Goal: Task Accomplishment & Management: Use online tool/utility

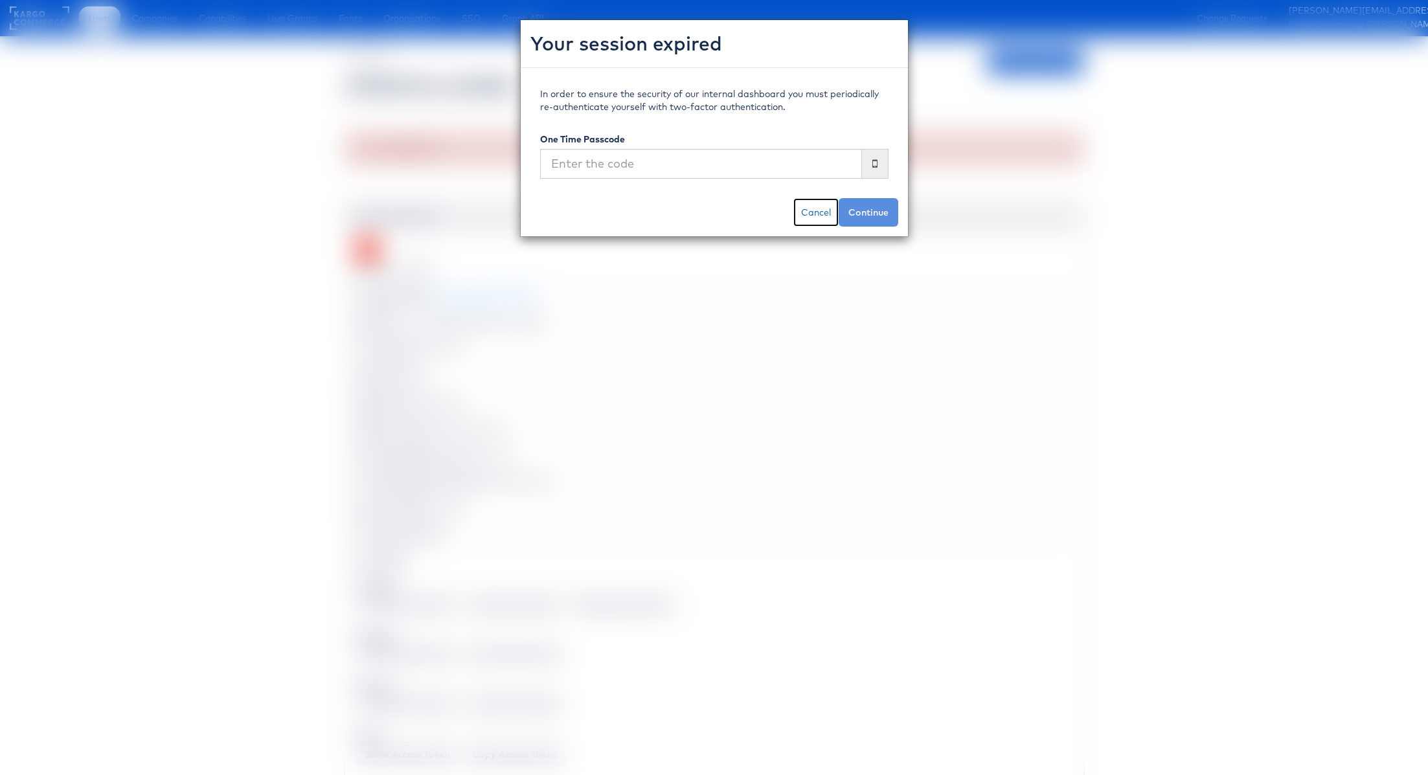
click at [818, 216] on link "Cancel" at bounding box center [815, 212] width 45 height 28
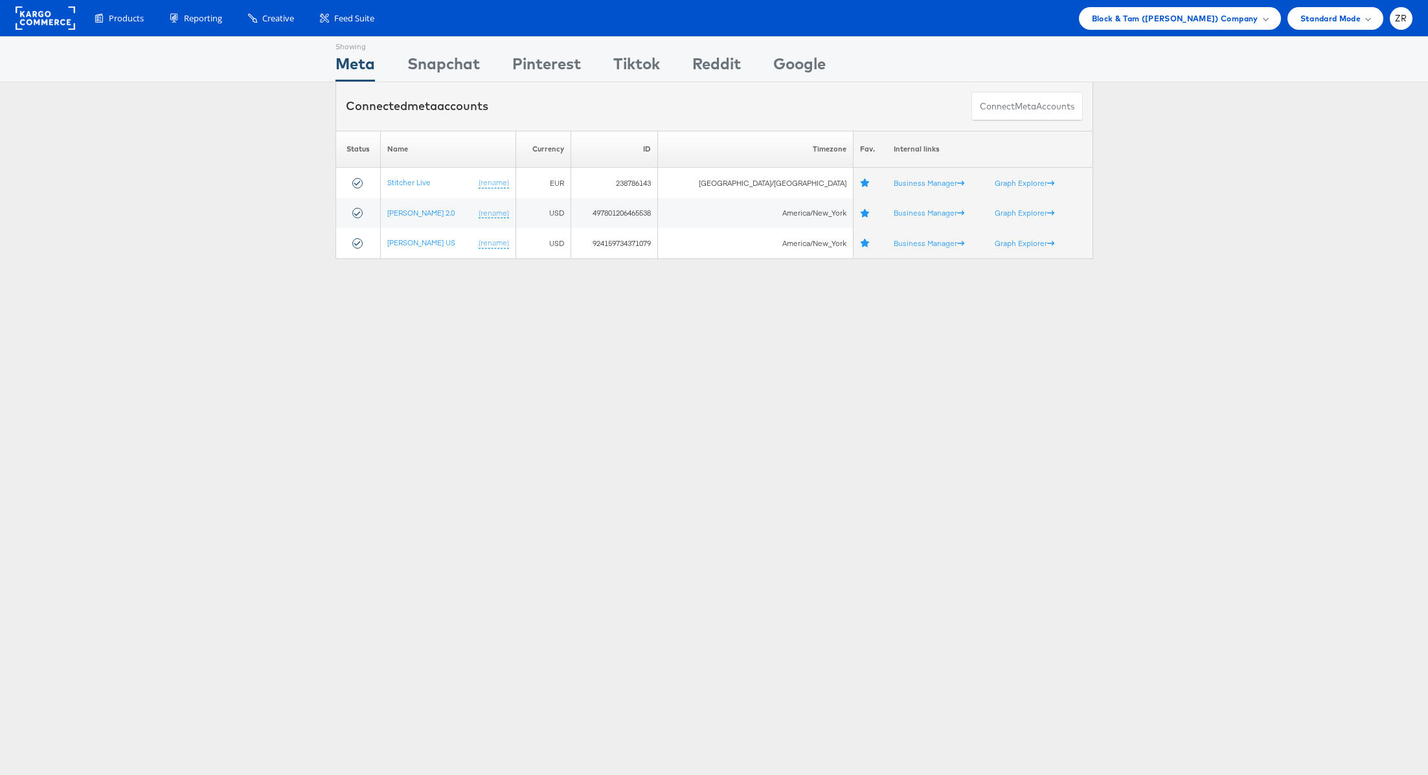
click at [159, 322] on div "Showing Meta Showing Snapchat Showing Pinterest Showing Tiktok Showing Reddit S…" at bounding box center [714, 359] width 1428 height 647
click at [1242, 14] on span "Block & Tam (Veronica Beard) Company" at bounding box center [1175, 19] width 166 height 14
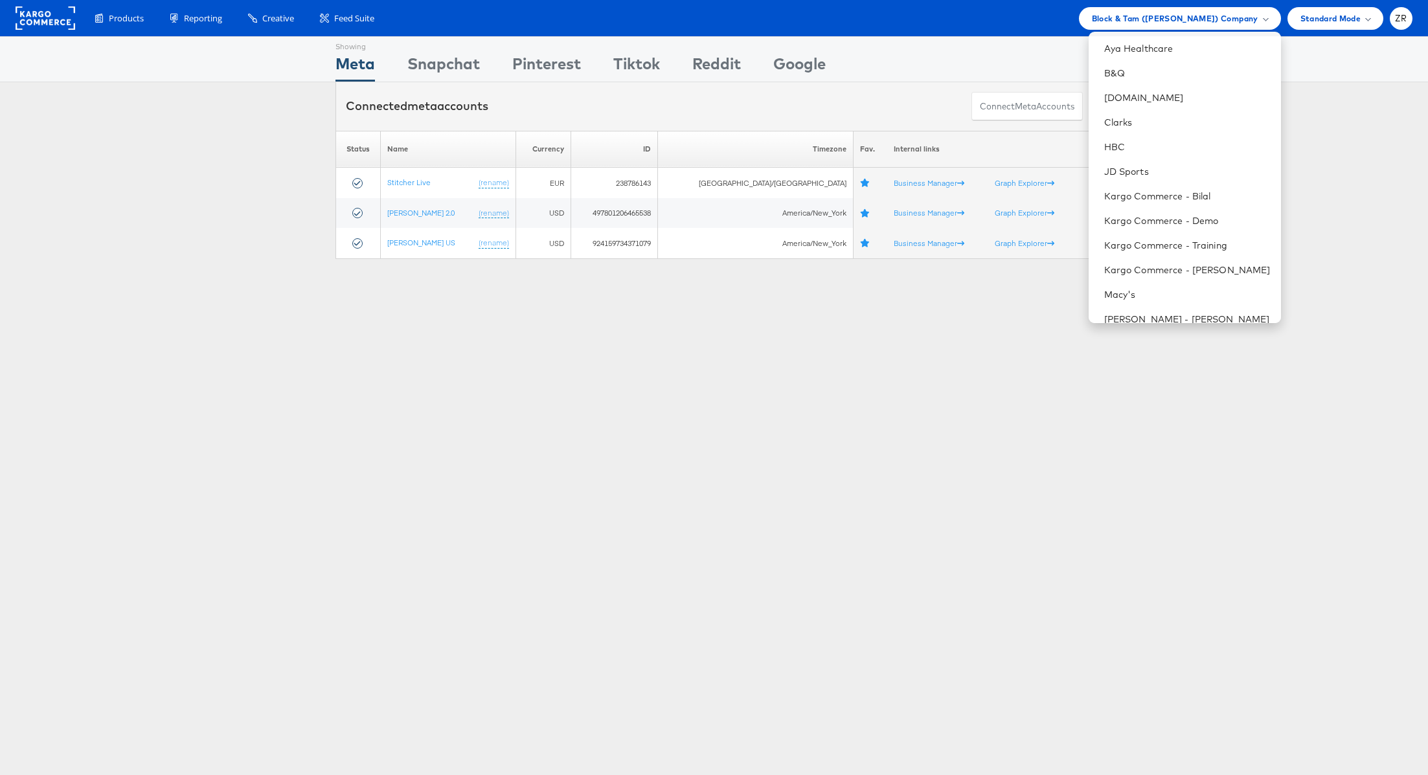
scroll to position [198, 0]
click at [1187, 273] on link "Kargo Commerce - Zane Ruttenberg" at bounding box center [1187, 268] width 166 height 13
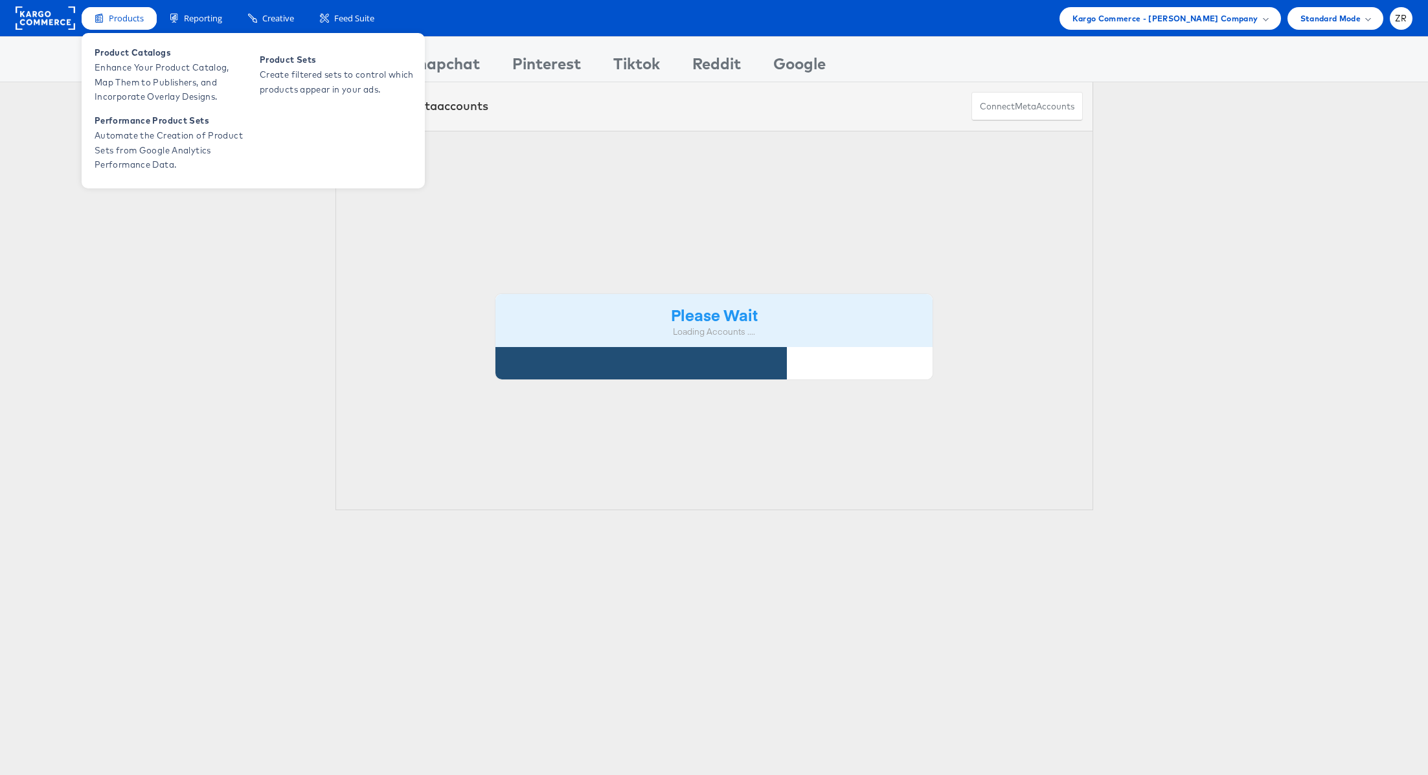
click at [129, 24] on div "Products" at bounding box center [119, 18] width 75 height 23
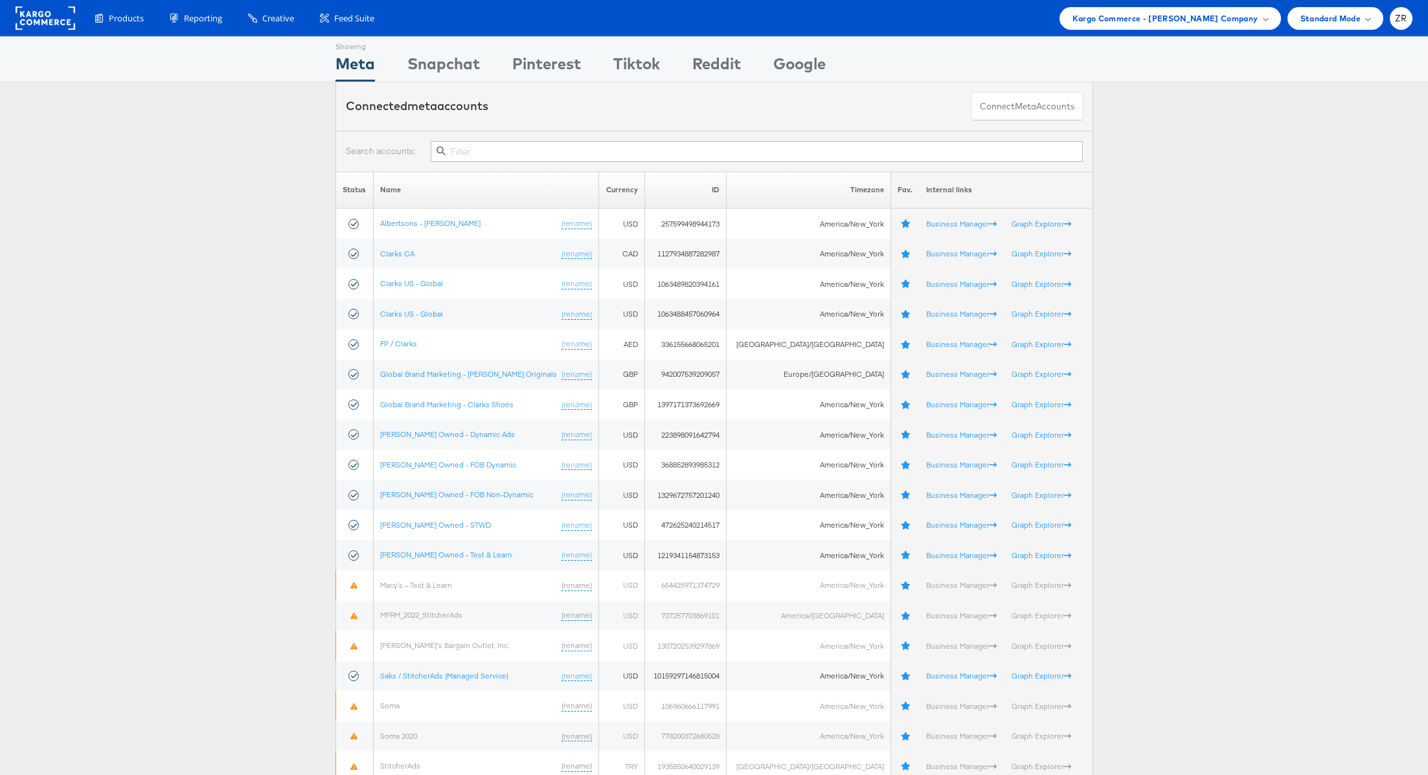
click at [177, 374] on div "Status Name Currency ID Timezone Fav. Internal links Albertsons - Merkle (renam…" at bounding box center [714, 552] width 1428 height 761
click at [218, 207] on div "Status Name Currency ID Timezone Fav. Internal links Albertsons - Merkle (renam…" at bounding box center [714, 552] width 1428 height 761
click at [1395, 23] on div "ZR" at bounding box center [1400, 18] width 23 height 23
click at [1346, 126] on link "Internal Dashboard" at bounding box center [1346, 123] width 111 height 13
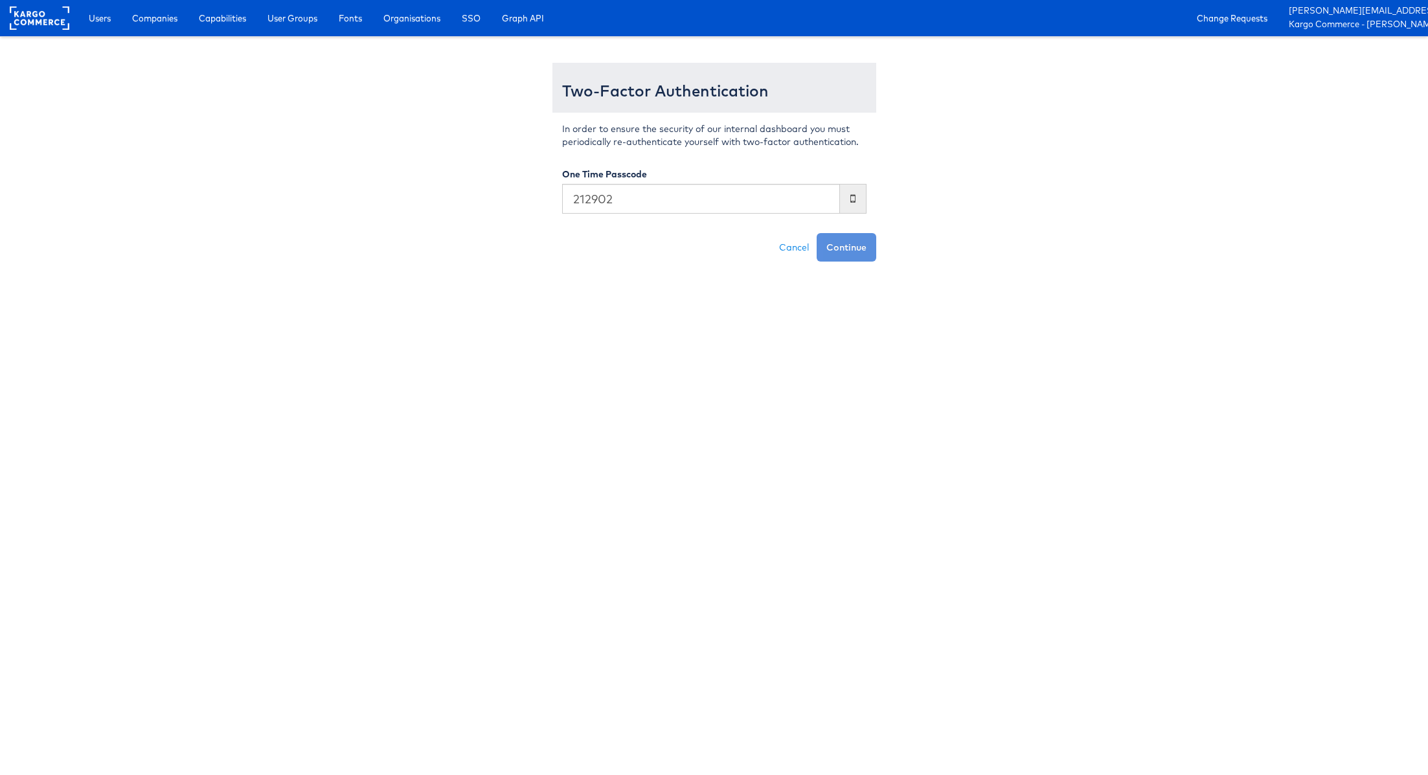
type input "212902"
click at [816, 233] on button "Continue" at bounding box center [846, 247] width 60 height 28
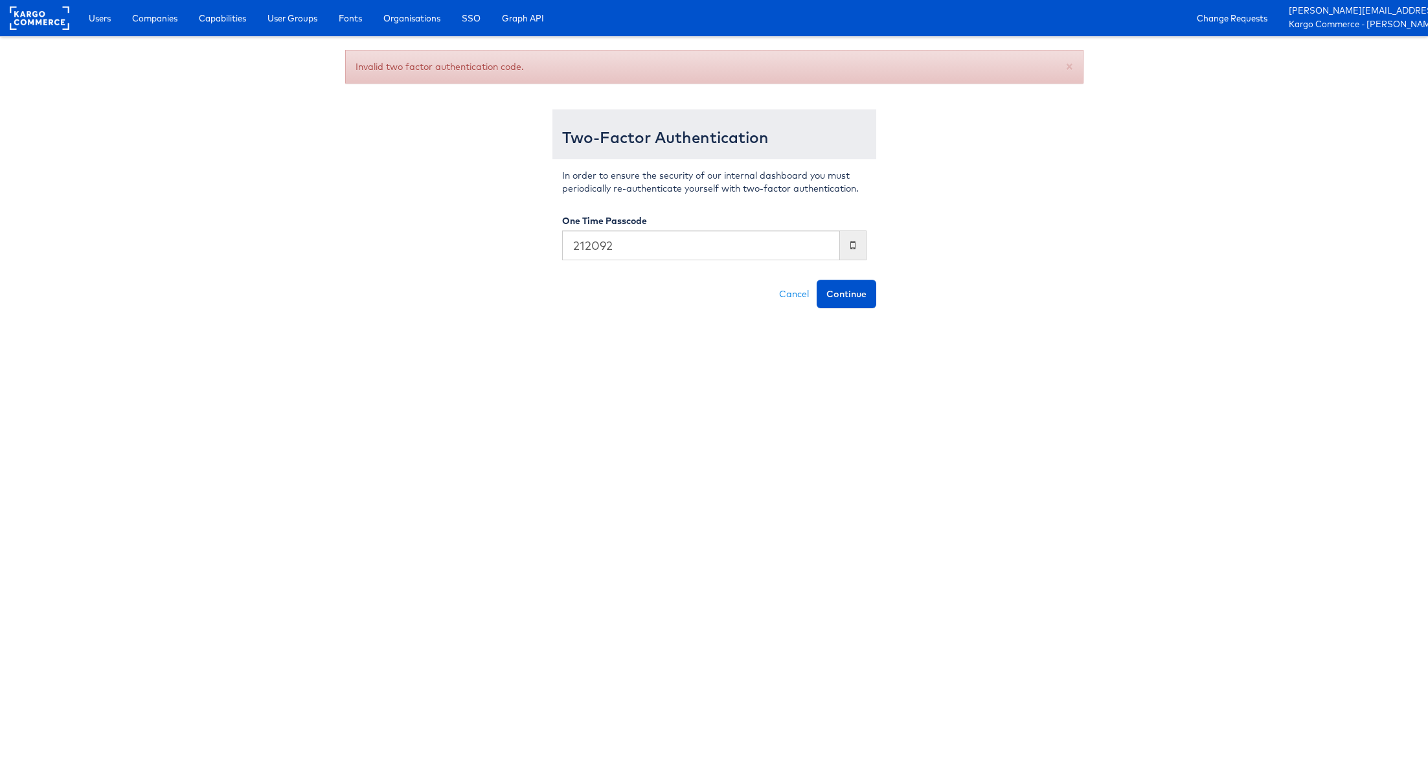
type input "212092"
click at [816, 280] on button "Continue" at bounding box center [846, 294] width 60 height 28
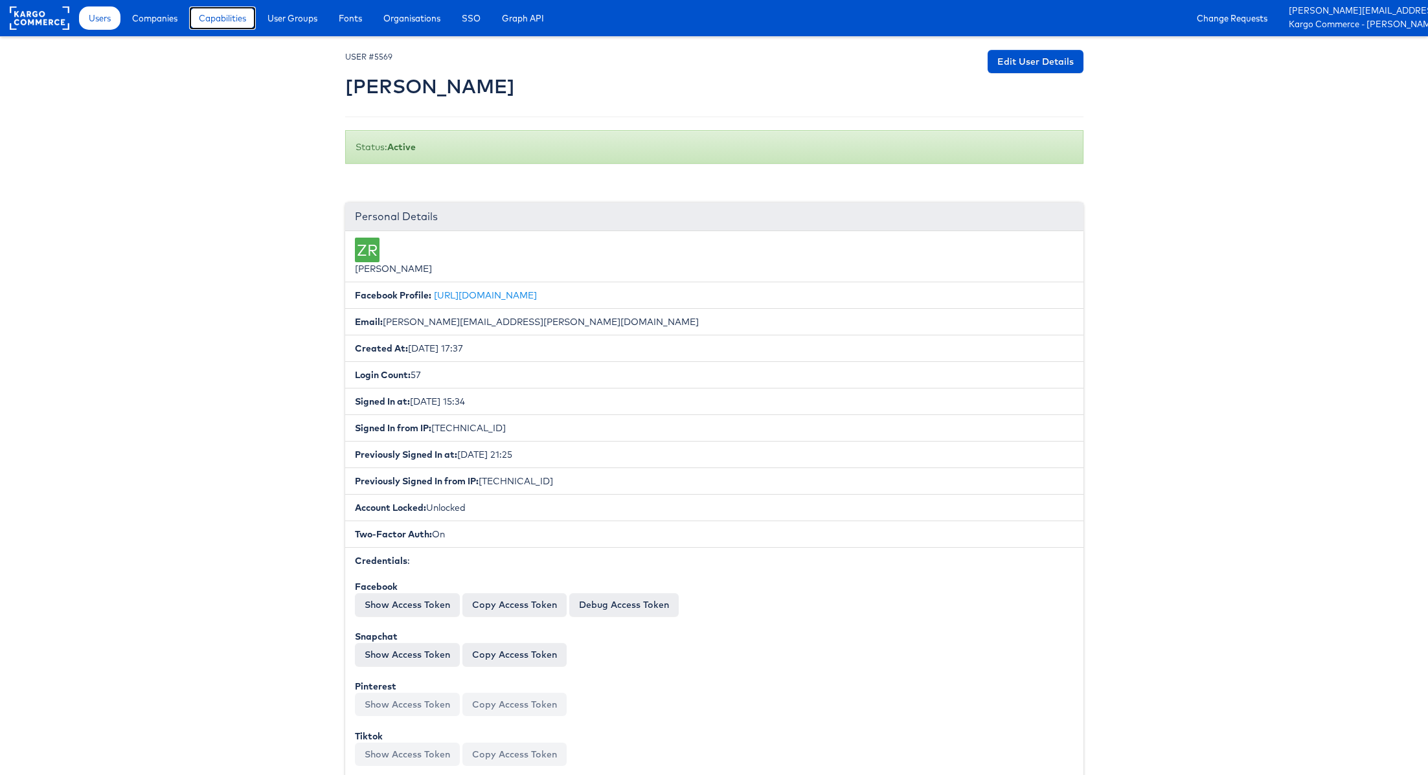
click at [229, 17] on span "Capabilities" at bounding box center [222, 18] width 47 height 13
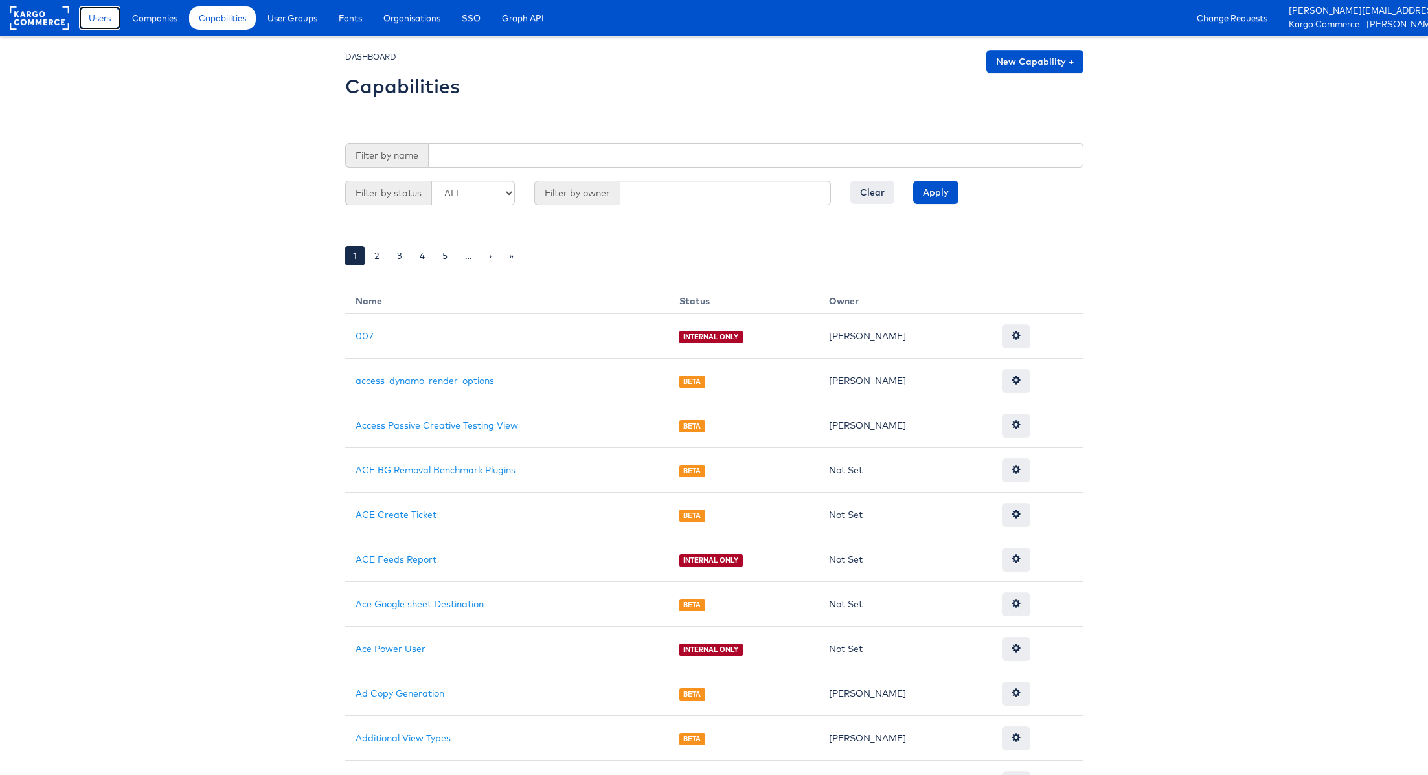
click at [103, 12] on span "Users" at bounding box center [100, 18] width 22 height 13
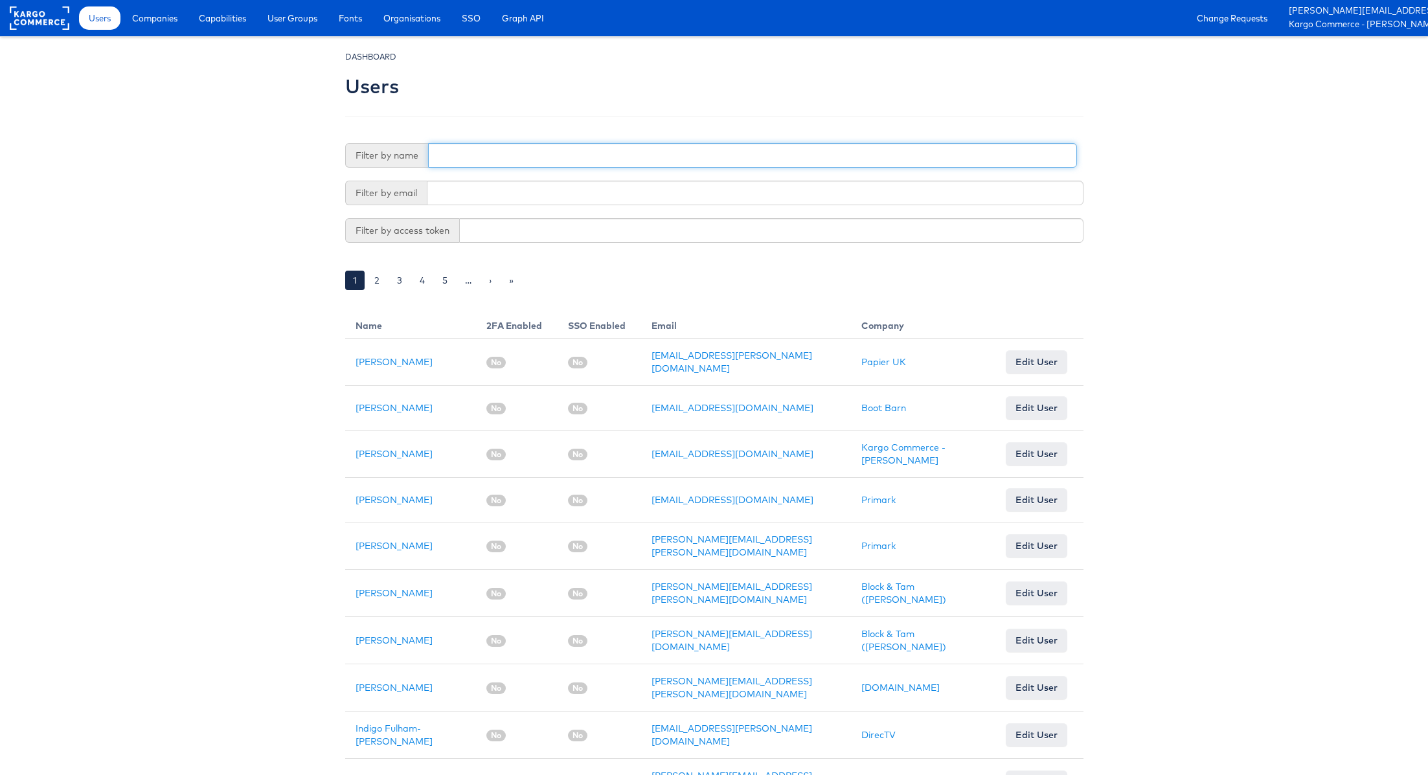
click at [482, 156] on input "text" at bounding box center [752, 155] width 649 height 25
type input "Lauren"
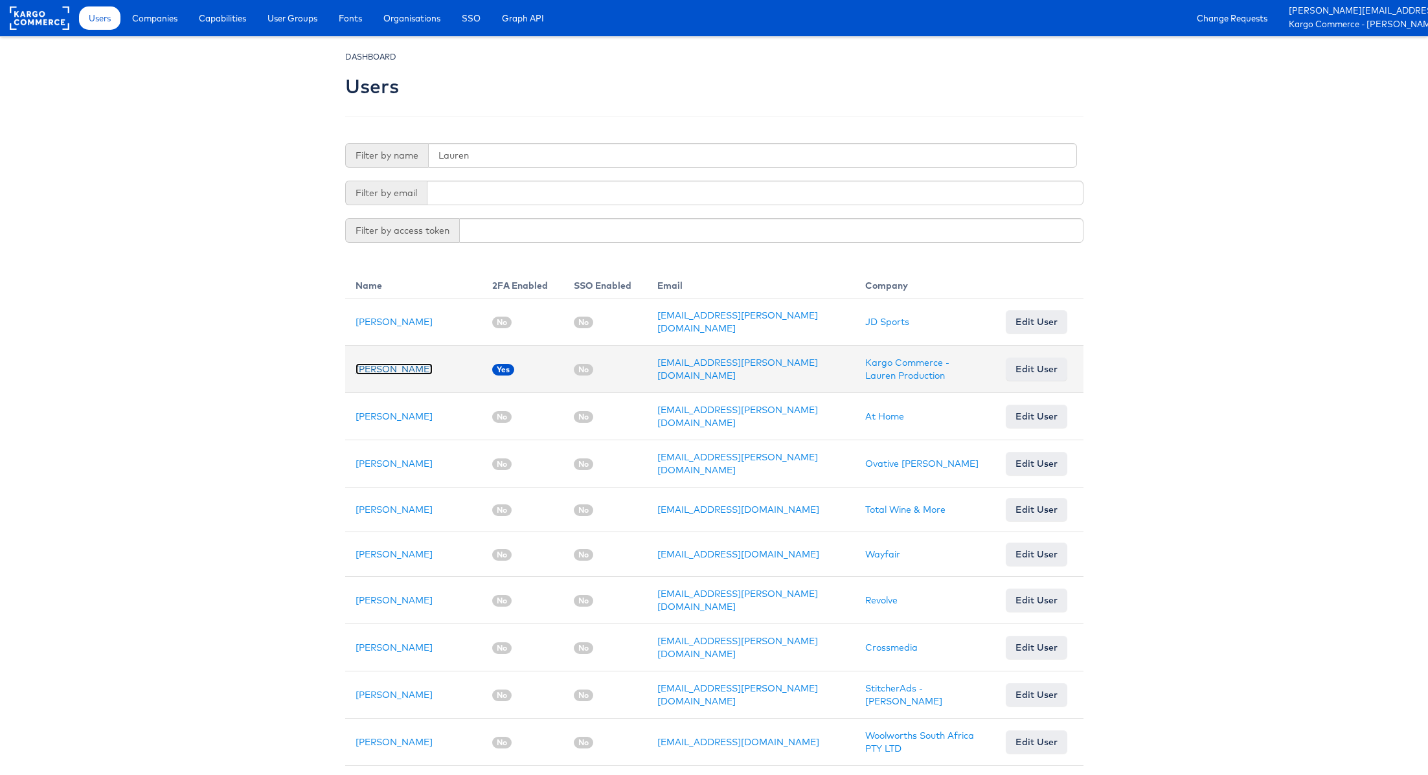
click at [386, 365] on link "Lauren Brennan" at bounding box center [393, 369] width 77 height 12
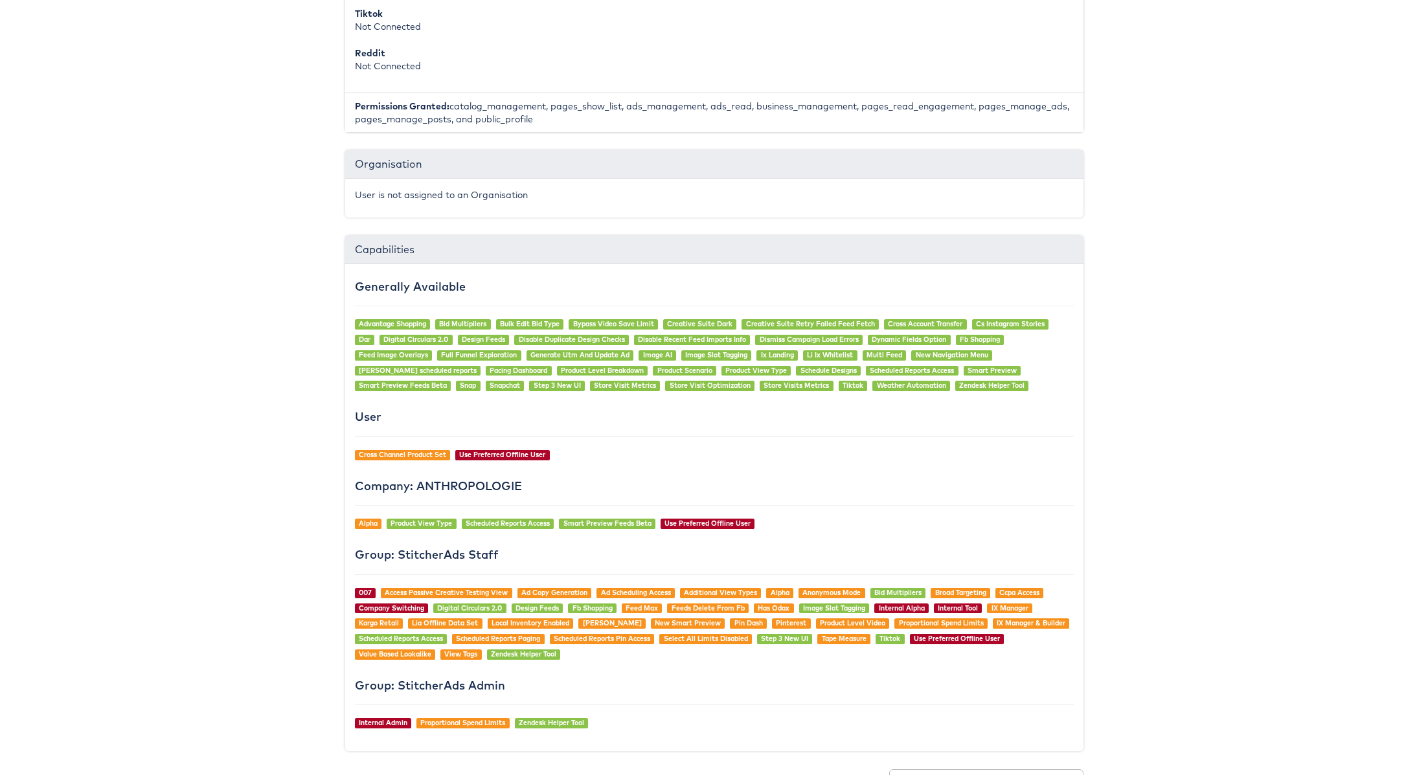
scroll to position [723, 0]
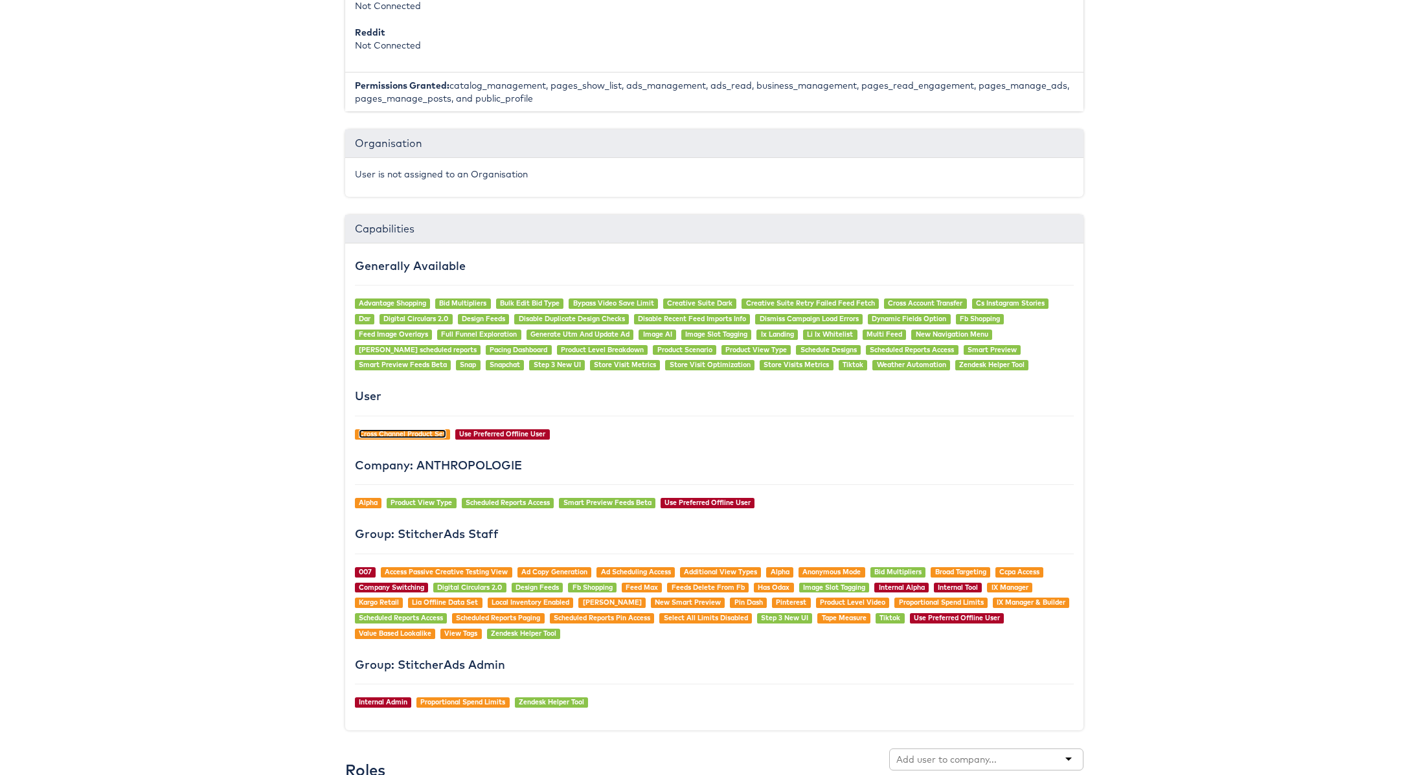
click at [399, 429] on link "Cross Channel Product Set" at bounding box center [402, 433] width 87 height 9
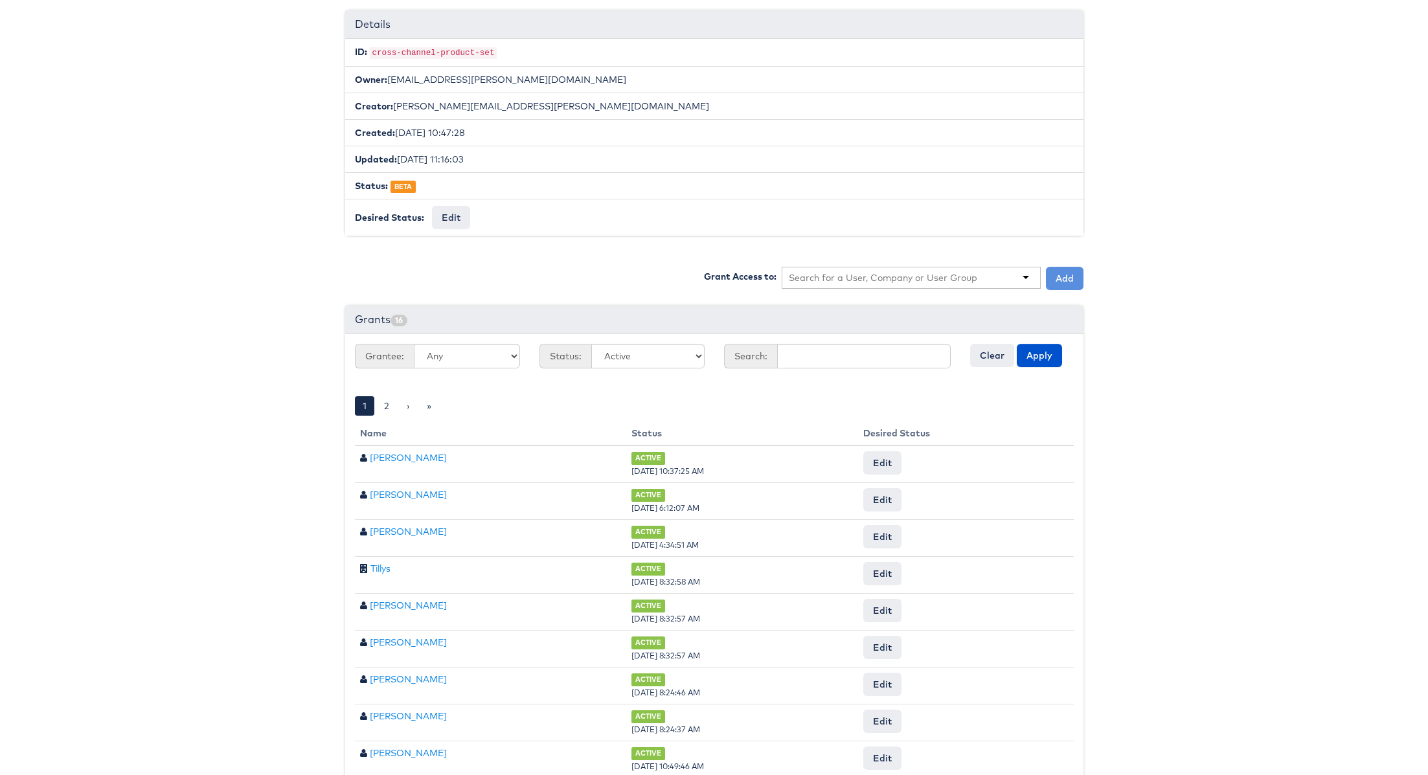
scroll to position [300, 0]
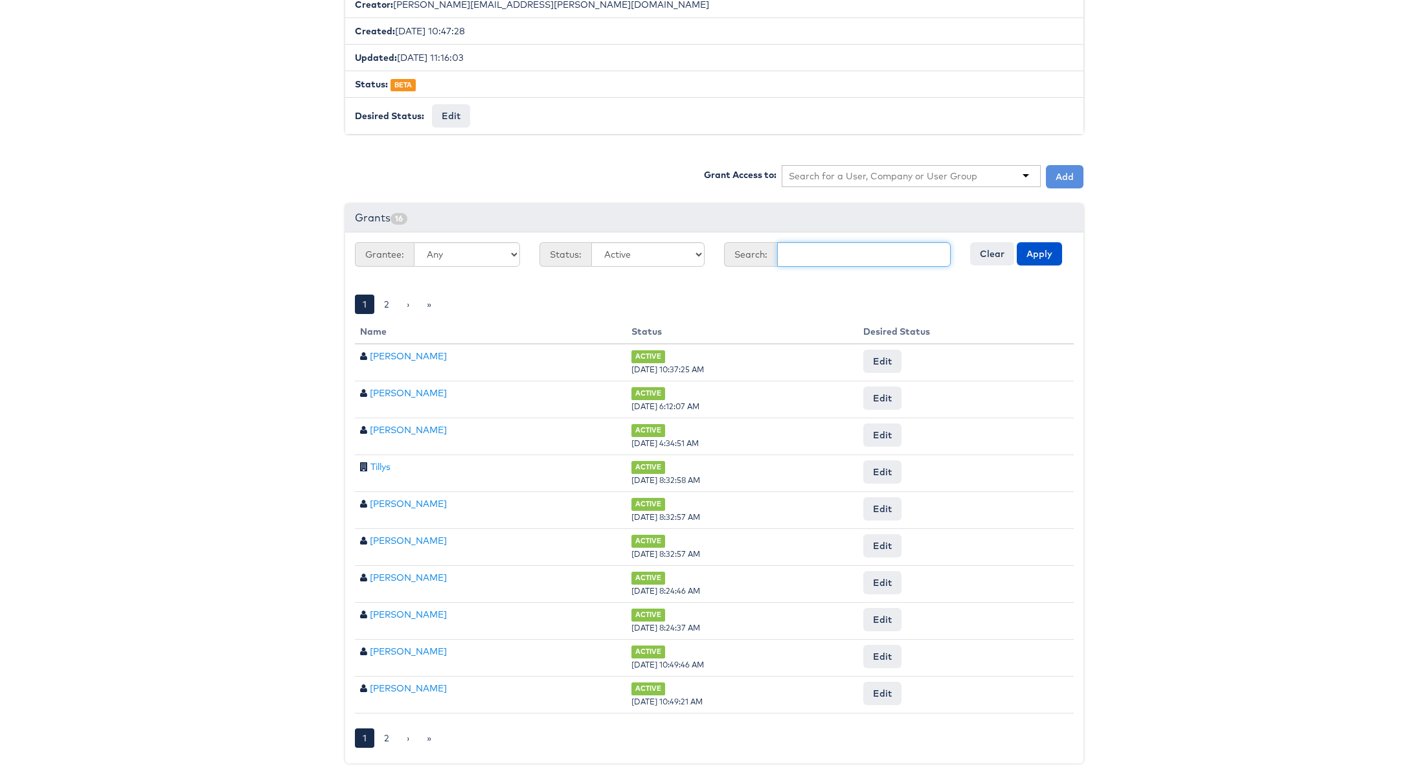
click at [824, 248] on input "text" at bounding box center [864, 254] width 174 height 25
type input "[PERSON_NAME]"
click at [1016, 242] on button "Apply" at bounding box center [1038, 253] width 45 height 23
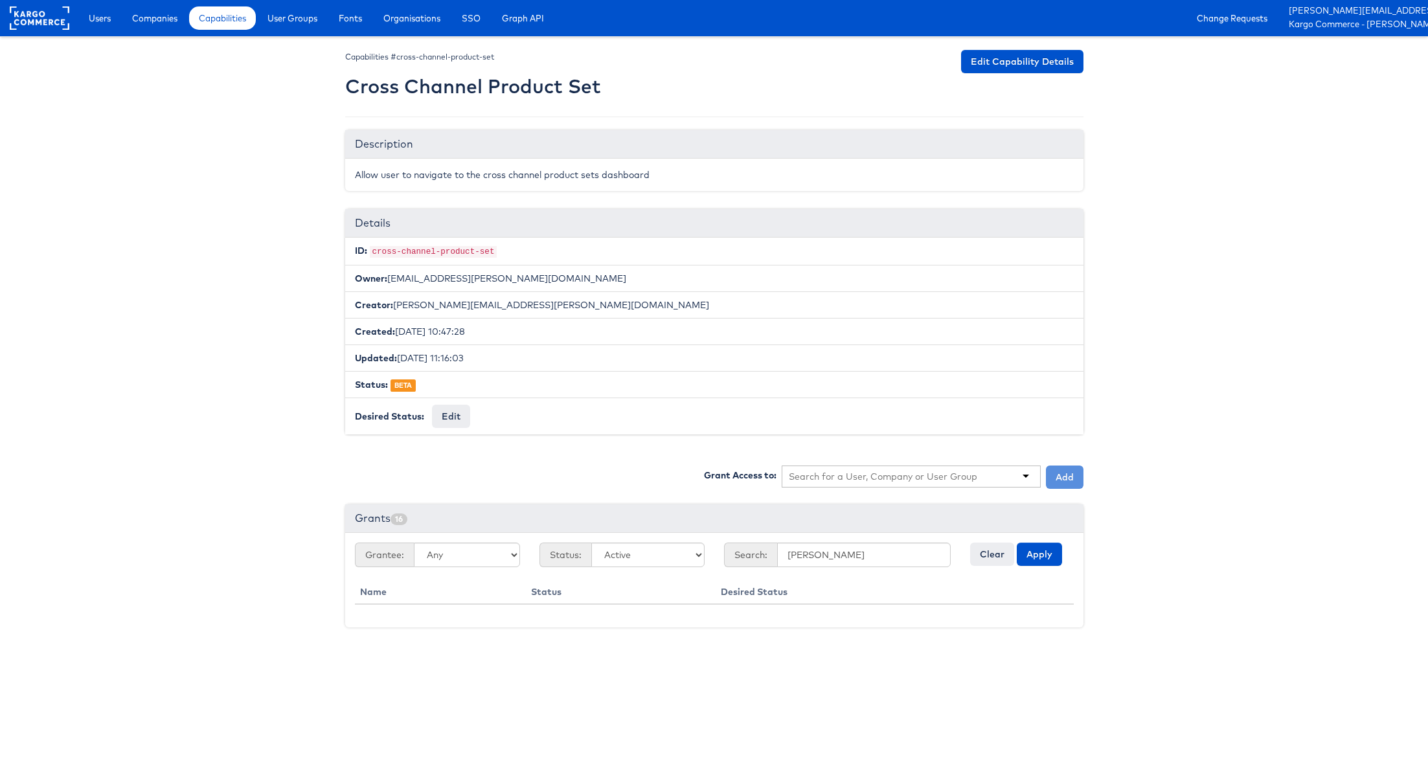
click at [928, 473] on input "text" at bounding box center [883, 476] width 189 height 13
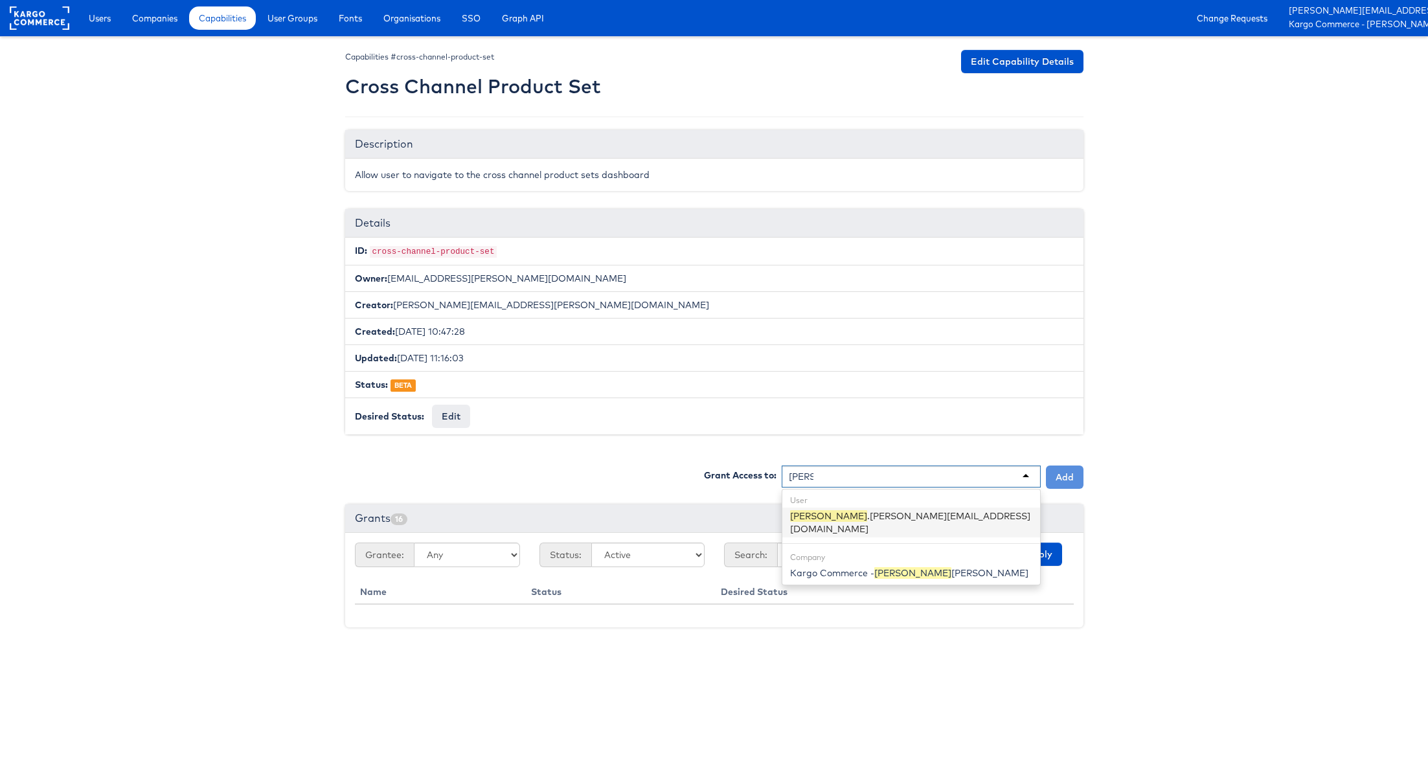
type input "[PERSON_NAME]"
click at [922, 501] on div "Grant Access to: User [PERSON_NAME] .[PERSON_NAME][EMAIL_ADDRESS][DOMAIN_NAME] …" at bounding box center [714, 547] width 738 height 162
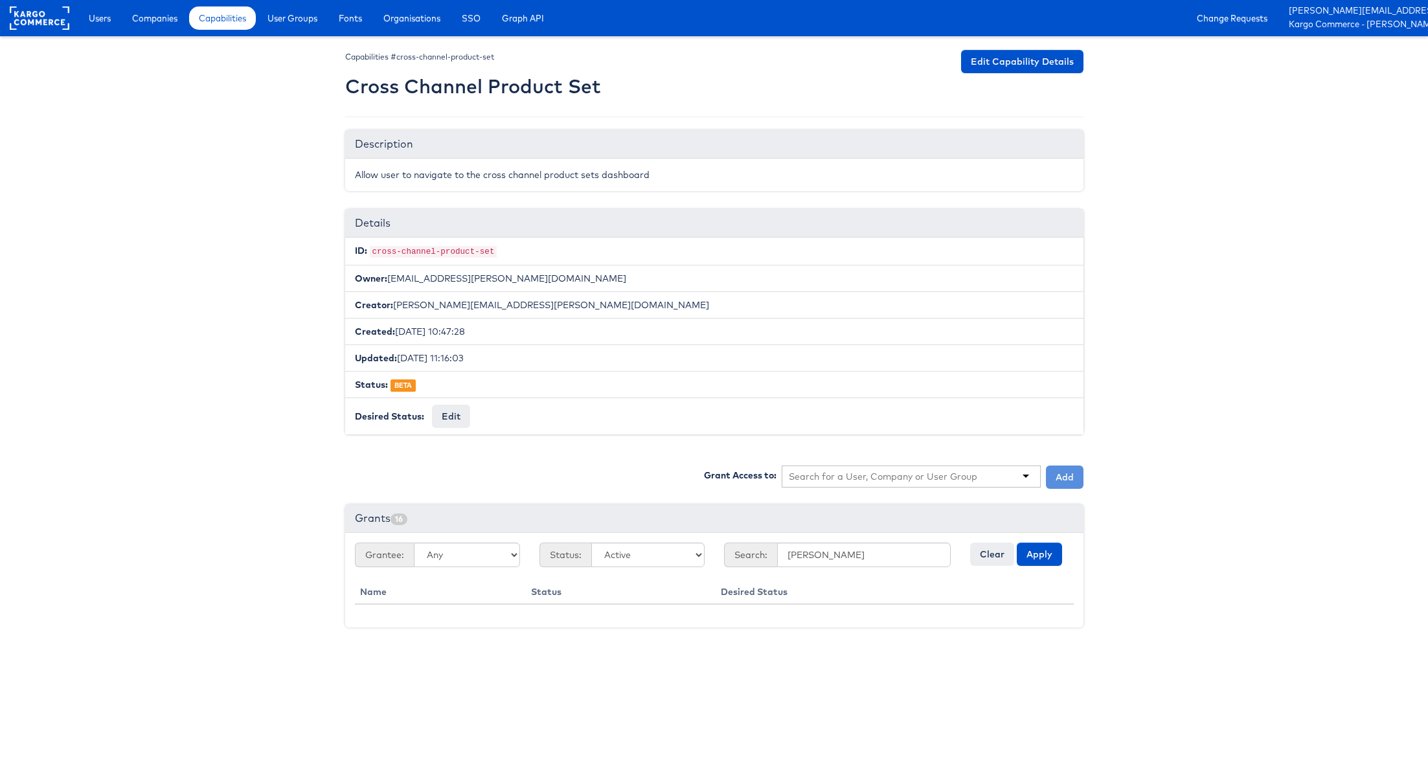
click at [913, 470] on input "text" at bounding box center [883, 476] width 189 height 13
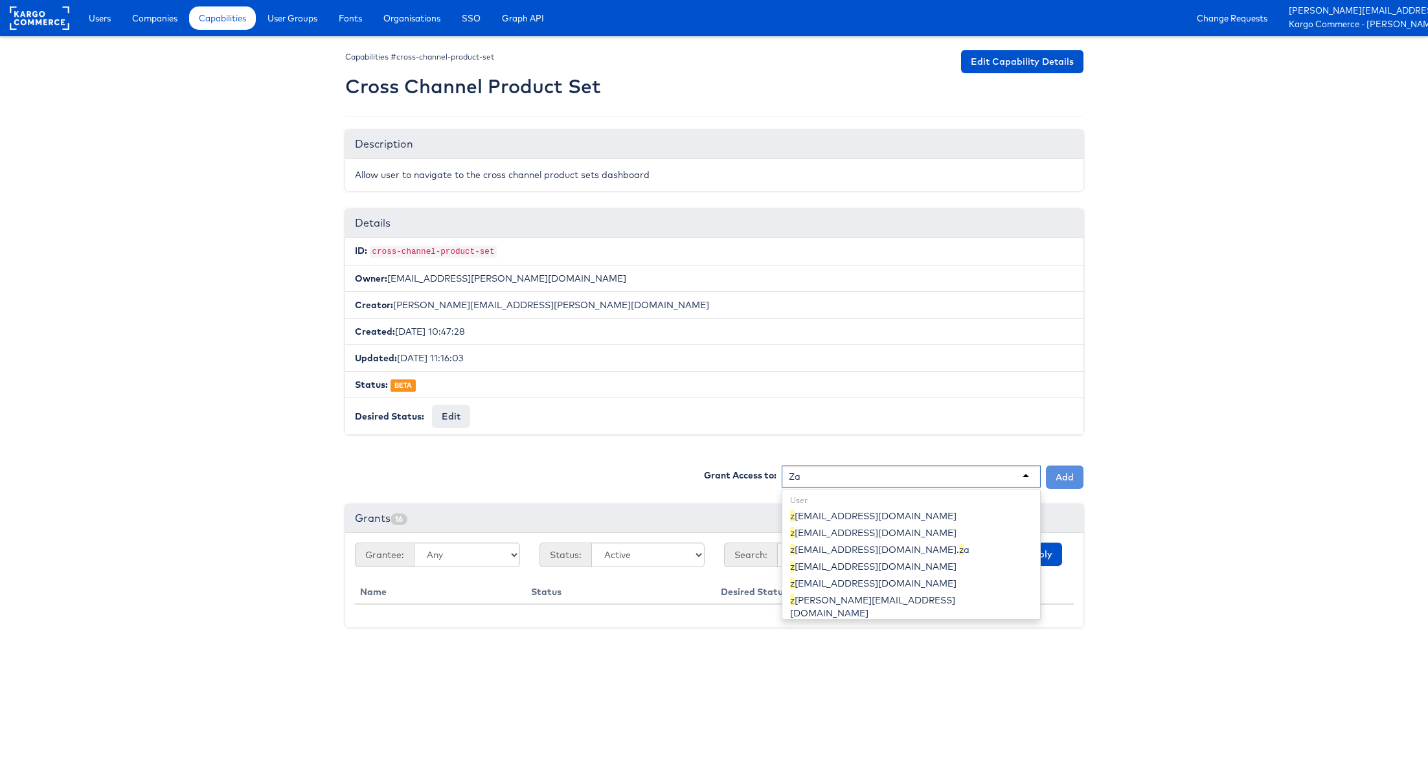
scroll to position [17, 0]
type input "[PERSON_NAME]"
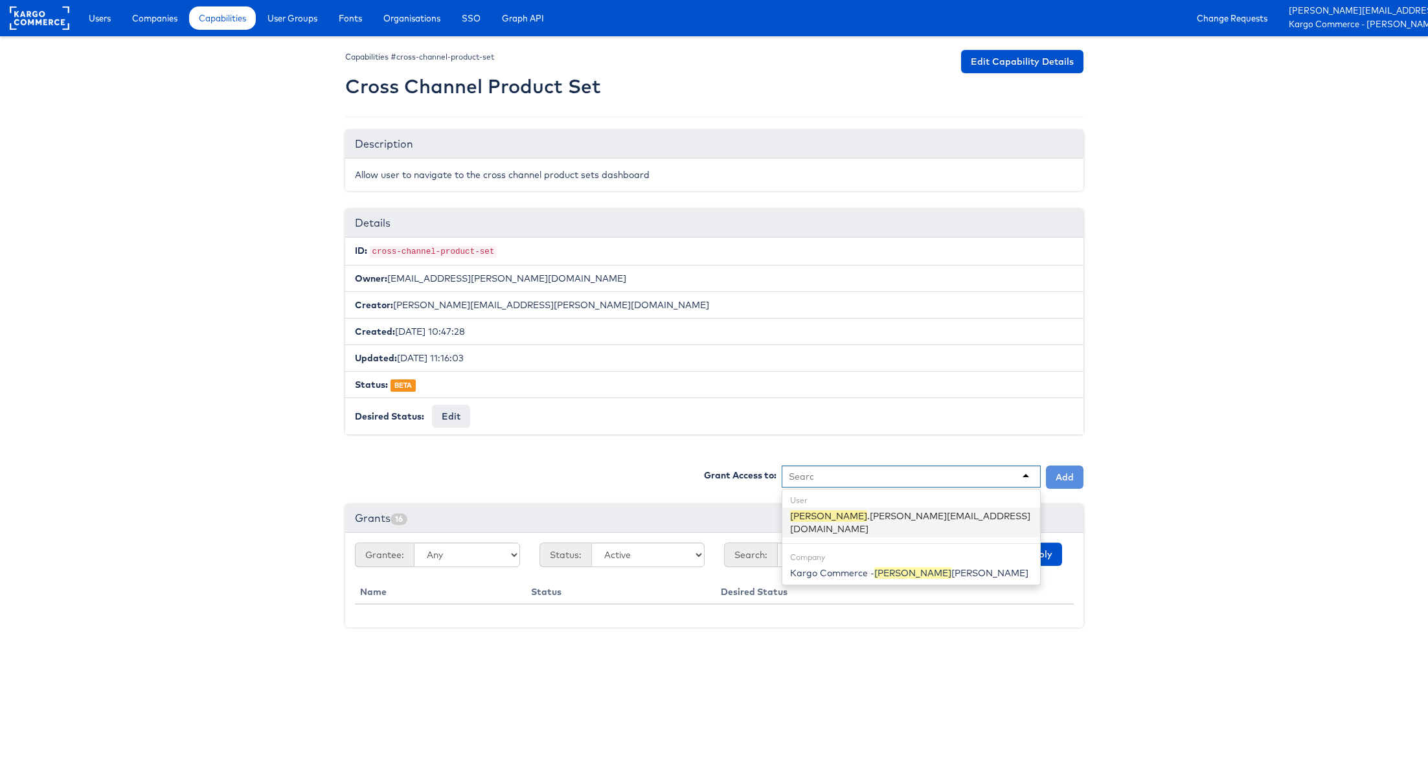
scroll to position [0, 0]
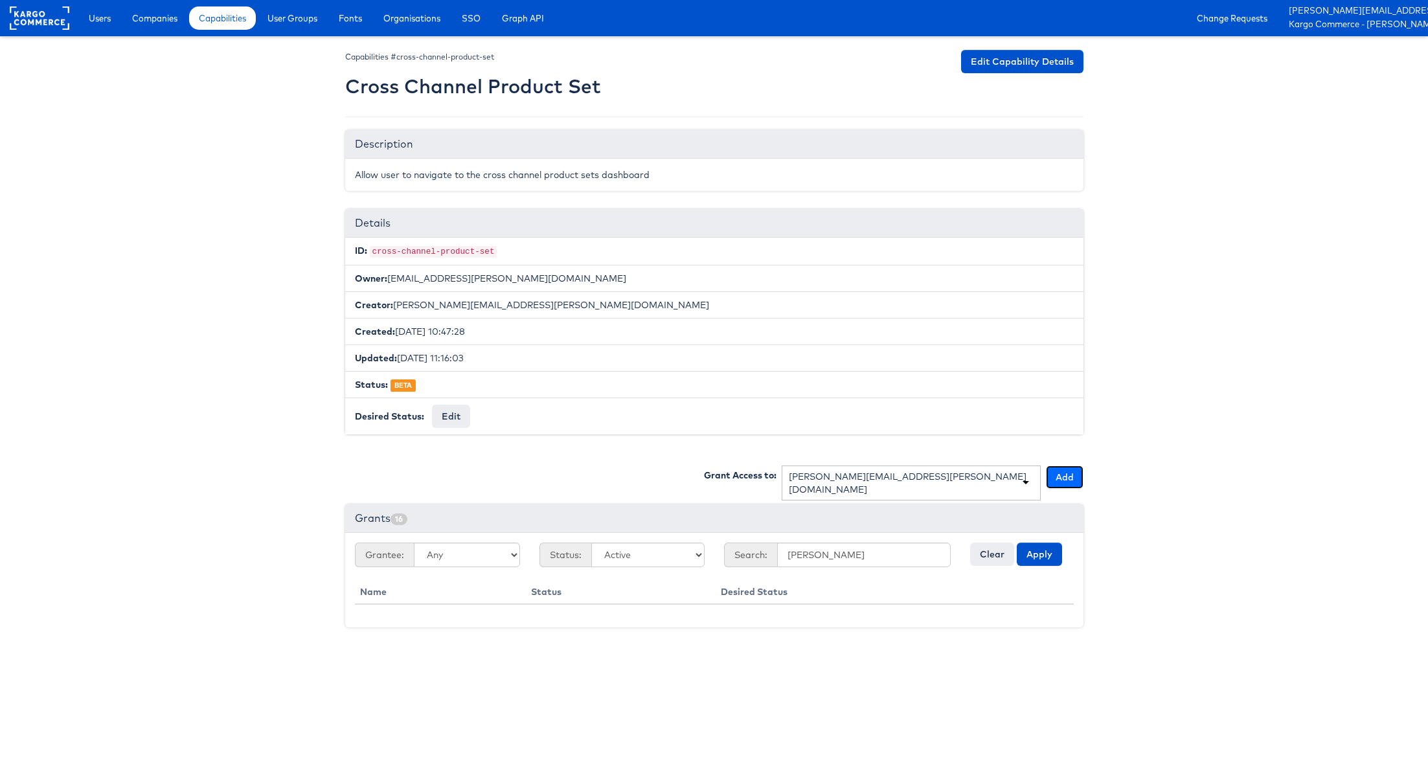
click at [1059, 478] on button "Add" at bounding box center [1065, 477] width 38 height 23
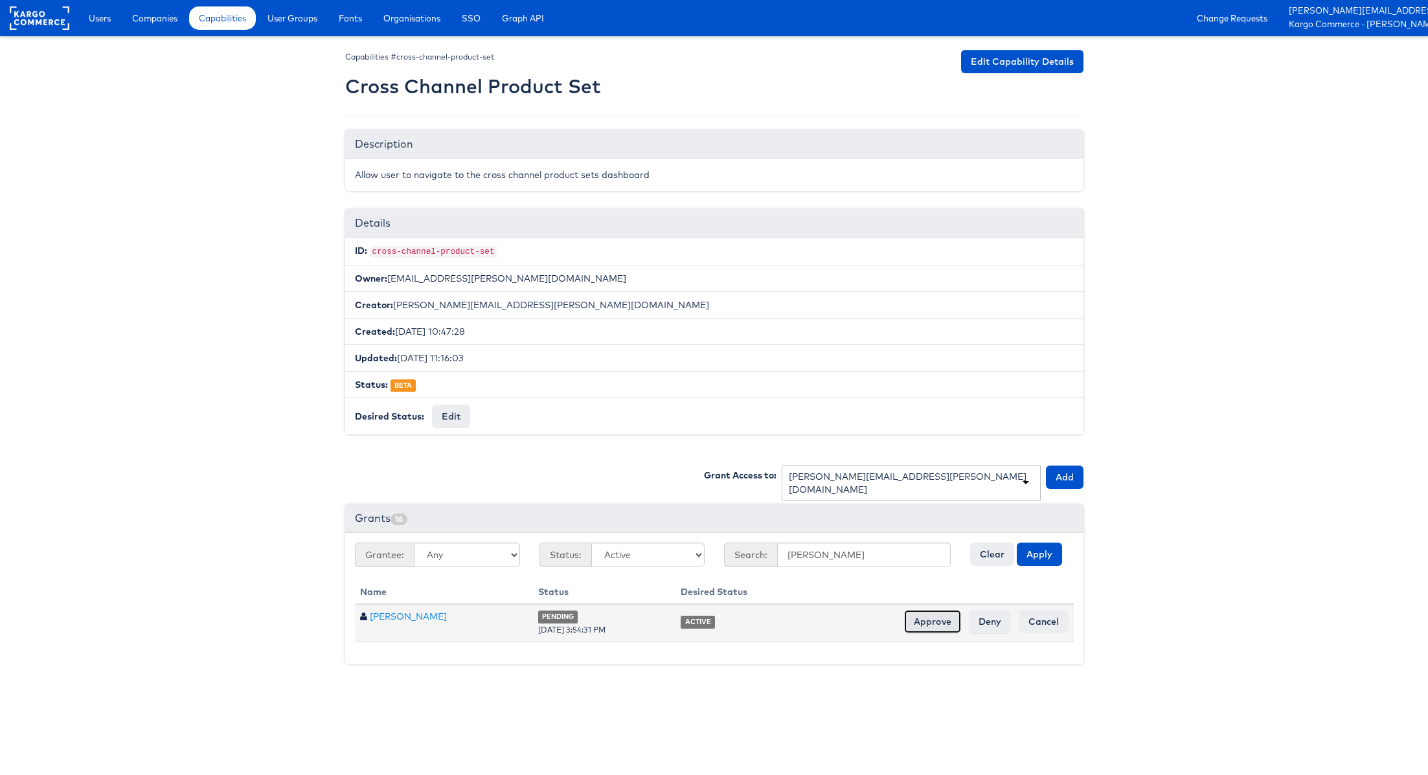
click at [929, 620] on input "Approve" at bounding box center [932, 621] width 57 height 23
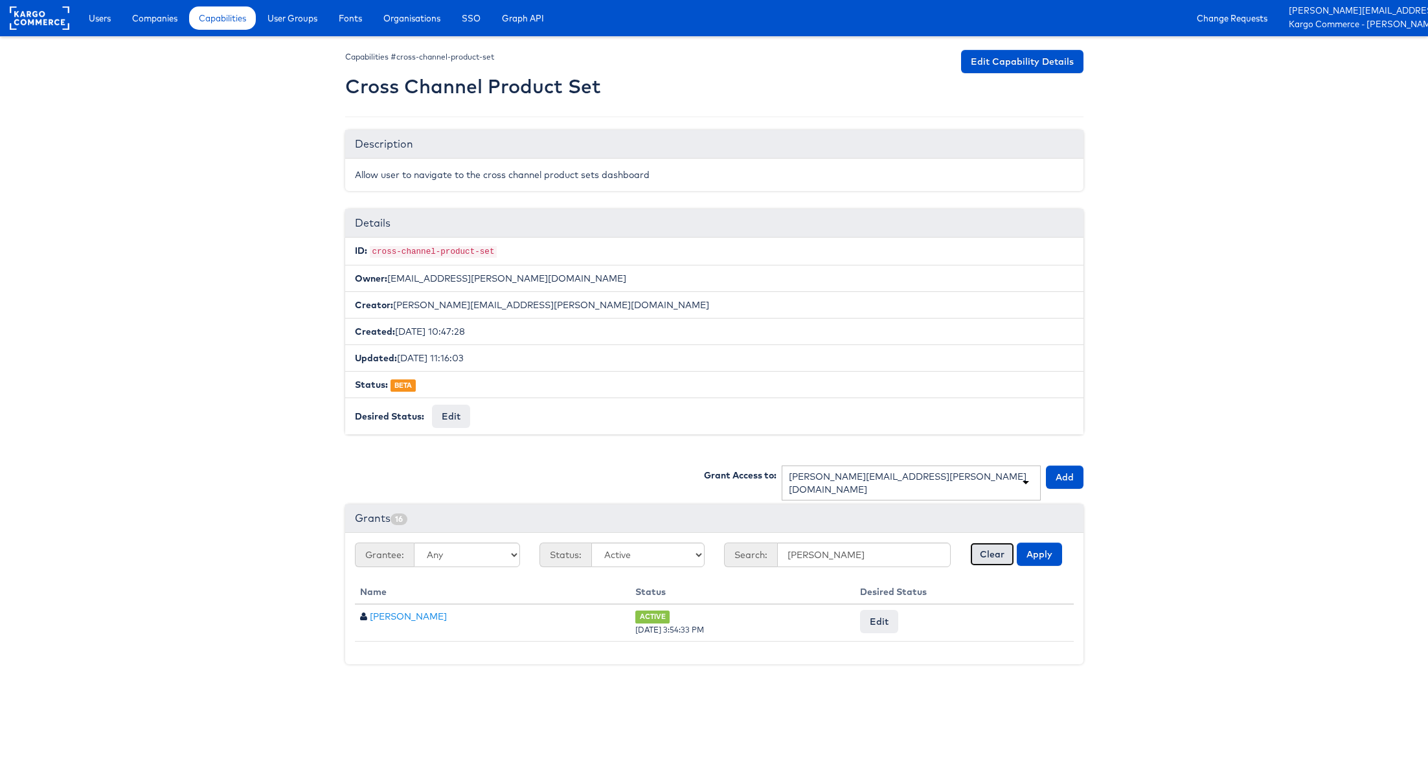
click at [988, 552] on button "Clear" at bounding box center [992, 554] width 44 height 23
click at [138, 153] on body "Users Companies Capabilities User Groups Fonts Organisations SSO Graph API Chan…" at bounding box center [714, 341] width 1428 height 682
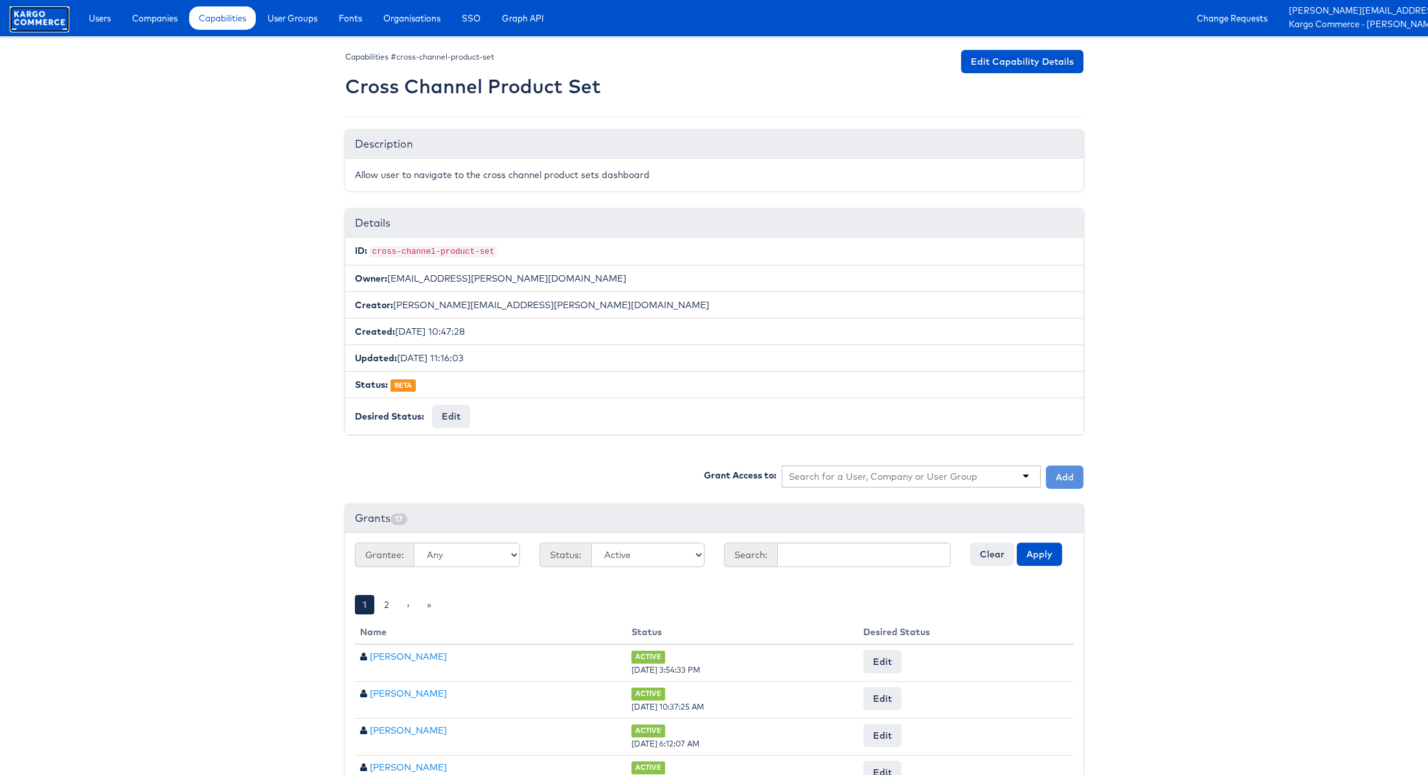
click at [42, 21] on rect at bounding box center [40, 17] width 60 height 23
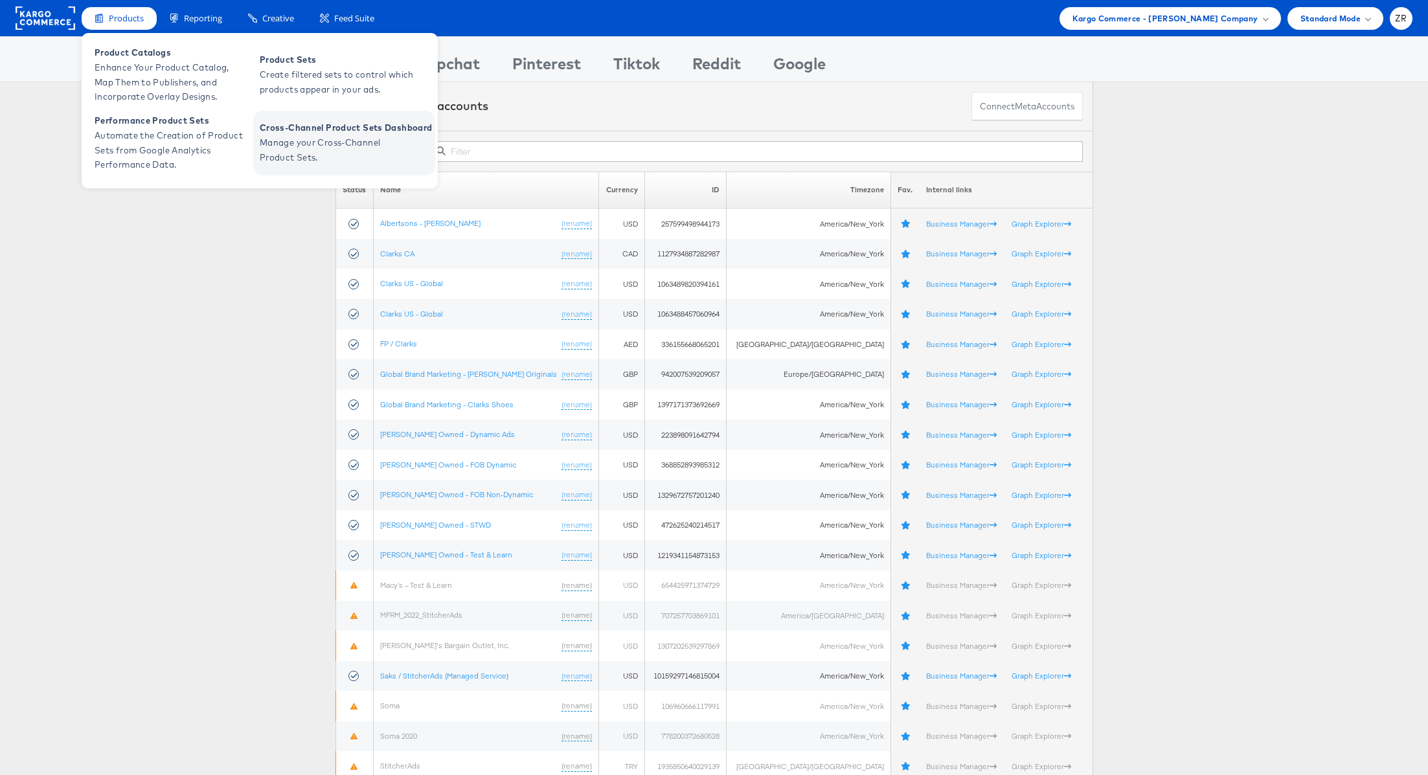
click at [315, 149] on span "Manage your Cross-Channel Product Sets." at bounding box center [337, 150] width 155 height 30
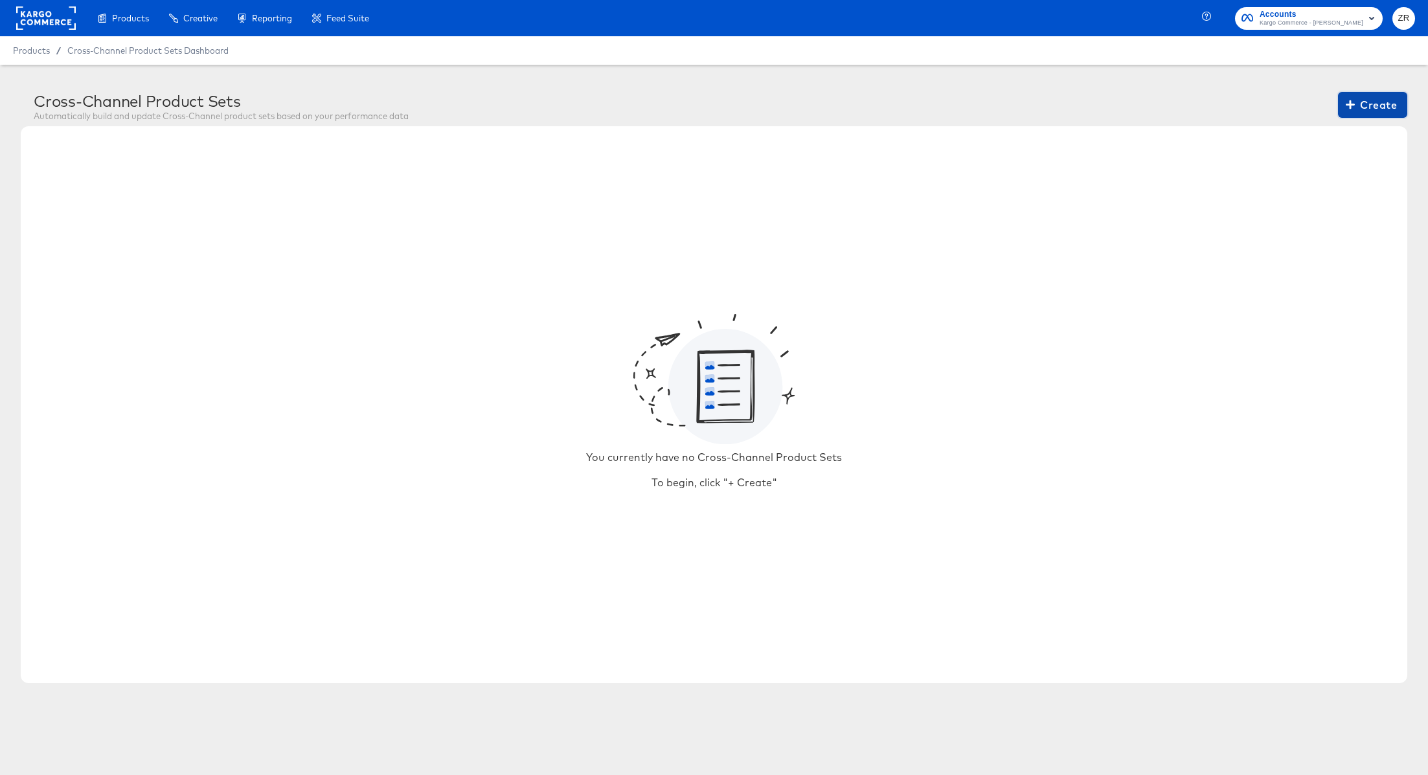
click at [1378, 117] on button "Create" at bounding box center [1372, 105] width 69 height 26
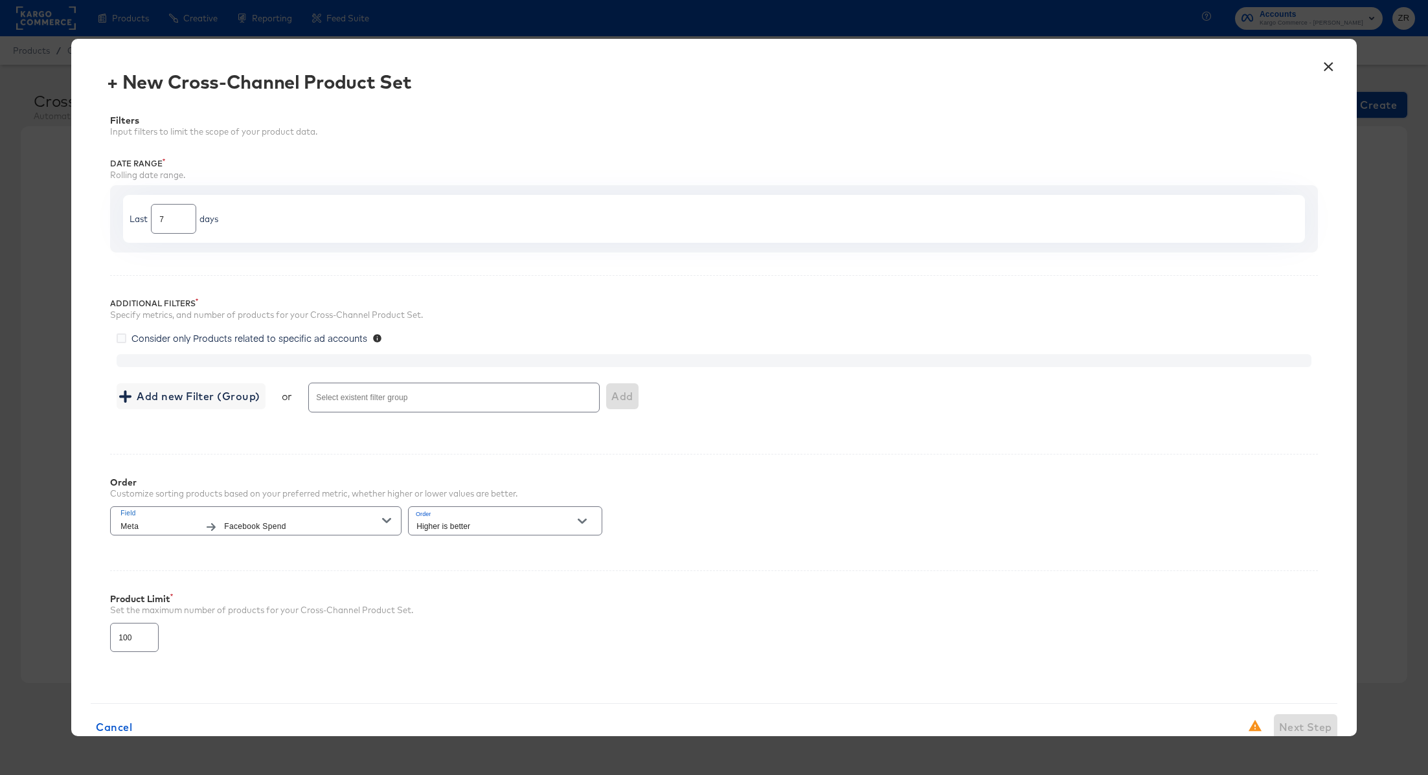
scroll to position [34, 0]
